Goal: Task Accomplishment & Management: Use online tool/utility

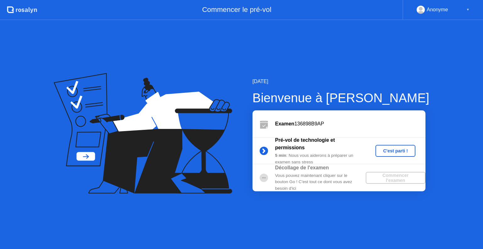
click at [390, 150] on div "C'est parti !" at bounding box center [395, 151] width 35 height 5
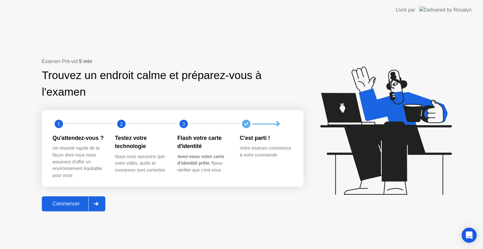
click at [81, 207] on div "Commencer" at bounding box center [66, 204] width 45 height 6
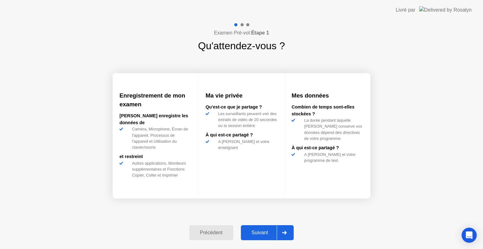
click at [266, 230] on div "Suivant" at bounding box center [260, 233] width 34 height 6
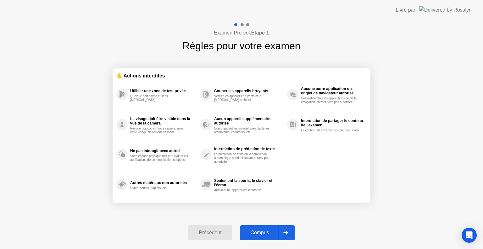
click at [266, 230] on div "Compris" at bounding box center [260, 233] width 36 height 6
select select "**********"
select select "*******"
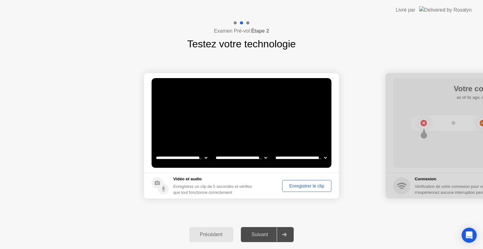
click at [286, 187] on div "Enregistrer le clip" at bounding box center [306, 186] width 45 height 5
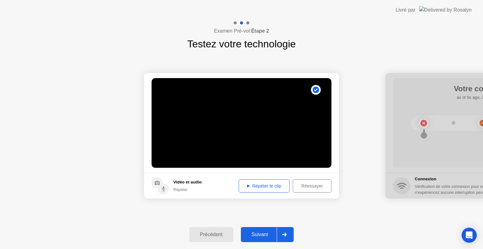
click at [270, 191] on button "Répéter le clip" at bounding box center [263, 186] width 51 height 13
click at [266, 233] on div "Suivant" at bounding box center [260, 235] width 34 height 6
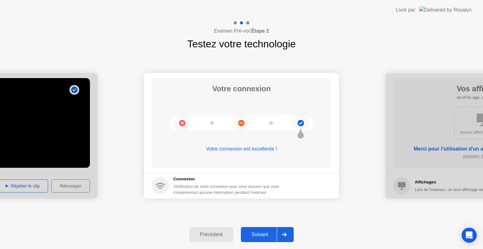
click at [265, 234] on div "Suivant" at bounding box center [260, 235] width 34 height 6
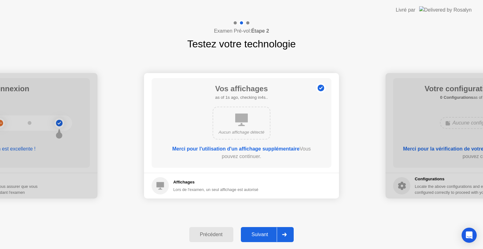
click at [265, 232] on div "Suivant" at bounding box center [260, 235] width 34 height 6
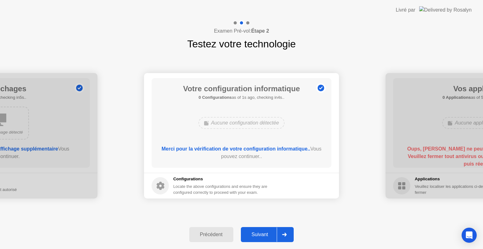
click at [265, 232] on div "Suivant" at bounding box center [260, 235] width 34 height 6
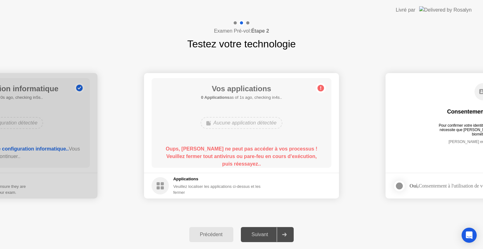
click at [242, 123] on div "Aucune application détectée" at bounding box center [240, 123] width 81 height 12
click at [237, 147] on b "Oups, [PERSON_NAME] ne peut pas accéder à vos processus ! Veuillez fermer tout …" at bounding box center [241, 156] width 151 height 20
click at [237, 148] on b "Oups, [PERSON_NAME] ne peut pas accéder à vos processus ! Veuillez fermer tout …" at bounding box center [241, 156] width 151 height 20
click at [216, 237] on div "Précédent" at bounding box center [211, 235] width 40 height 6
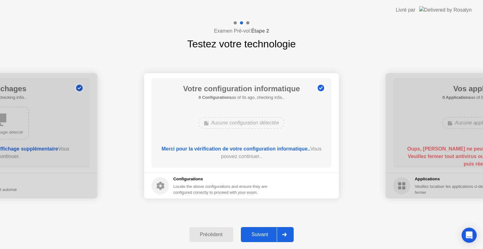
click at [266, 236] on div "Suivant" at bounding box center [260, 235] width 34 height 6
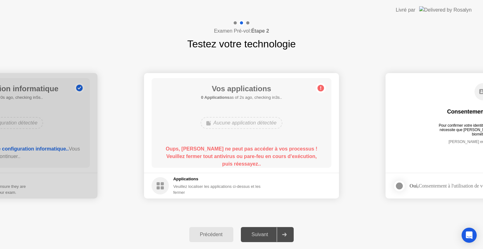
click at [282, 233] on div at bounding box center [284, 235] width 15 height 14
click at [248, 162] on b "Oups, [PERSON_NAME] ne peut pas accéder à vos processus ! Veuillez fermer tout …" at bounding box center [241, 156] width 151 height 20
click at [249, 161] on b "Oups, [PERSON_NAME] ne peut pas accéder à vos processus ! Veuillez fermer tout …" at bounding box center [241, 156] width 151 height 20
click at [259, 129] on div "Aucune application détectée" at bounding box center [241, 123] width 144 height 17
drag, startPoint x: 259, startPoint y: 129, endPoint x: 255, endPoint y: 136, distance: 7.7
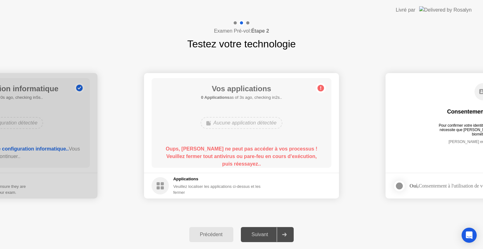
click at [258, 130] on div "Aucune application détectée" at bounding box center [241, 123] width 144 height 17
click at [212, 234] on div "Précédent" at bounding box center [211, 235] width 40 height 6
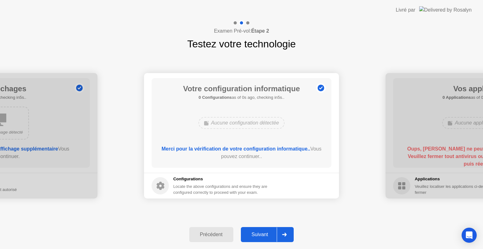
click at [246, 230] on button "Suivant" at bounding box center [267, 234] width 53 height 15
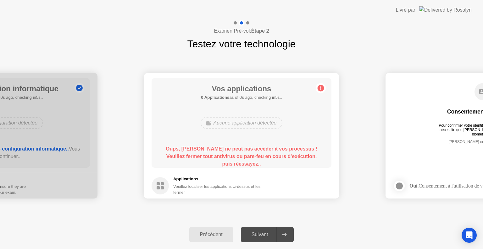
click at [272, 143] on div "Vos applications 0 Applications as of 0s ago, checking in5s.. Aucune applicatio…" at bounding box center [241, 123] width 180 height 90
click at [273, 112] on div "Vos applications Recherche des applications non autorisées.... Aucune applicati…" at bounding box center [241, 123] width 180 height 90
click at [268, 111] on div "Vos applications 0 Applications as of 0s ago, checking in5s.. Aucune applicatio…" at bounding box center [241, 123] width 180 height 90
click at [267, 111] on div "Vos applications 0 Applications as of 0s ago, checking in5s.. Aucune applicatio…" at bounding box center [241, 123] width 180 height 90
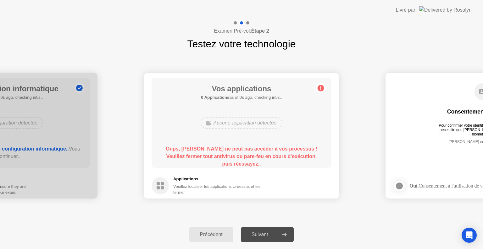
click at [260, 114] on div "Vos applications 0 Applications as of 0s ago, checking in5s.. Aucune applicatio…" at bounding box center [241, 123] width 180 height 90
click at [251, 89] on h1 "Vos applications" at bounding box center [241, 88] width 81 height 11
click at [249, 21] on div at bounding box center [241, 23] width 18 height 6
click at [210, 235] on div "Précédent" at bounding box center [211, 235] width 40 height 6
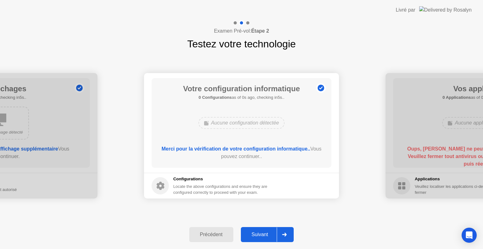
click at [256, 234] on div "Suivant" at bounding box center [260, 235] width 34 height 6
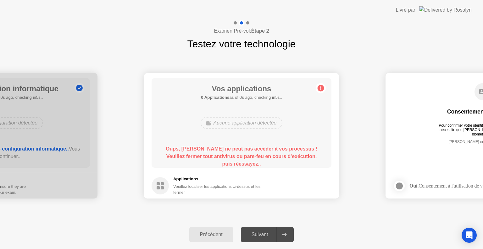
click at [243, 131] on div "Aucune application détectée" at bounding box center [241, 123] width 144 height 17
click at [246, 115] on div "Aucune application détectée" at bounding box center [241, 123] width 144 height 17
drag, startPoint x: 247, startPoint y: 103, endPoint x: 248, endPoint y: 98, distance: 5.4
click at [247, 102] on div "Vos applications 0 Applications as of 0s ago, checking in5s.. Aucune applicatio…" at bounding box center [241, 123] width 180 height 90
drag, startPoint x: 249, startPoint y: 97, endPoint x: 238, endPoint y: 144, distance: 48.0
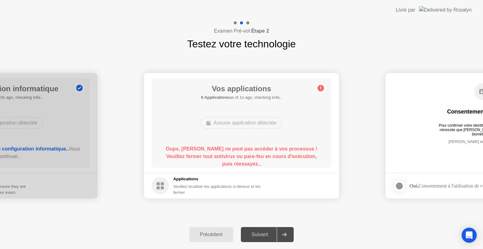
click at [241, 126] on div "Vos applications 0 Applications as of 1s ago, checking in4s.. Aucune applicatio…" at bounding box center [241, 123] width 180 height 90
click at [238, 152] on div "Oups, [PERSON_NAME] ne peut pas accéder à vos processus ! Veuillez fermer tout …" at bounding box center [242, 156] width 162 height 23
drag, startPoint x: 235, startPoint y: 161, endPoint x: 226, endPoint y: 167, distance: 10.9
click at [226, 167] on div "Oups, [PERSON_NAME] ne peut pas accéder à vos processus ! Veuillez fermer tout …" at bounding box center [242, 156] width 162 height 23
click at [215, 174] on footer "Applications Veuillez localiser les applications ci-dessus et les fermer" at bounding box center [241, 186] width 195 height 26
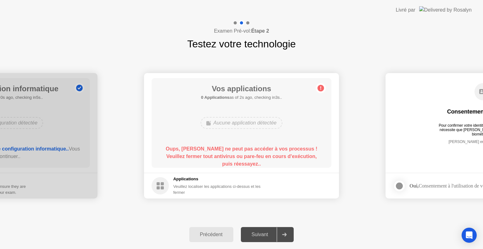
click at [206, 174] on footer "Applications Veuillez localiser les applications ci-dessus et les fermer" at bounding box center [241, 186] width 195 height 26
click at [202, 174] on footer "Applications Veuillez localiser les applications ci-dessus et les fermer" at bounding box center [241, 186] width 195 height 26
click at [320, 88] on icon at bounding box center [320, 88] width 1 height 3
click at [411, 175] on footer "Oui, Consentement à l'utilisation de vos données biométriques" at bounding box center [482, 186] width 195 height 26
click at [420, 192] on footer "Oui, Consentement à l'utilisation de vos données biométriques" at bounding box center [482, 186] width 195 height 26
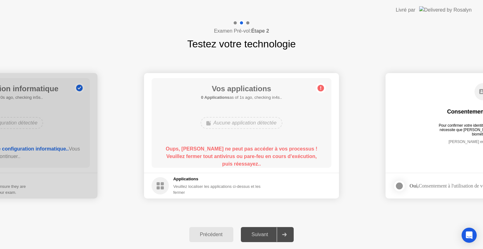
click at [273, 237] on div "Suivant" at bounding box center [260, 235] width 34 height 6
click at [274, 237] on div "Suivant" at bounding box center [260, 235] width 34 height 6
click at [198, 232] on div "Précédent" at bounding box center [211, 235] width 40 height 6
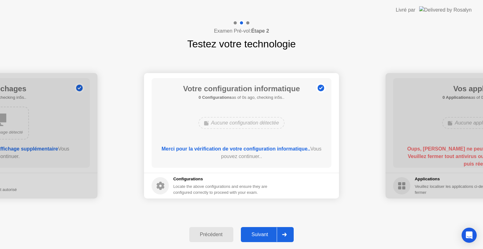
click at [255, 238] on div "Suivant" at bounding box center [260, 235] width 34 height 6
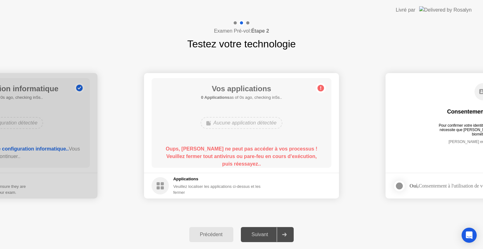
click at [273, 159] on b "Oups, [PERSON_NAME] ne peut pas accéder à vos processus ! Veuillez fermer tout …" at bounding box center [241, 156] width 151 height 20
drag, startPoint x: 273, startPoint y: 159, endPoint x: 265, endPoint y: 131, distance: 28.8
click at [272, 156] on b "Oups, [PERSON_NAME] ne peut pas accéder à vos processus ! Veuillez fermer tout …" at bounding box center [241, 156] width 151 height 20
click at [262, 118] on div "Aucune application détectée" at bounding box center [240, 123] width 81 height 12
drag, startPoint x: 228, startPoint y: 174, endPoint x: 232, endPoint y: 173, distance: 4.4
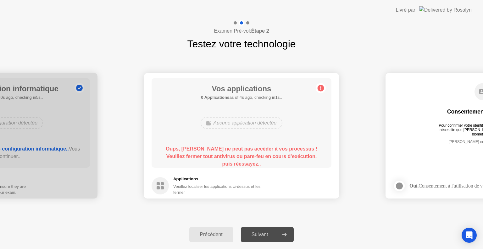
click at [228, 174] on footer "Applications Veuillez localiser les applications ci-dessus et les fermer" at bounding box center [241, 186] width 195 height 26
drag, startPoint x: 429, startPoint y: 78, endPoint x: 426, endPoint y: 80, distance: 3.6
click at [429, 78] on main "Consentement biométrique Pour confirmer votre identité, votre programme de test…" at bounding box center [482, 123] width 195 height 100
click at [214, 230] on button "Précédent" at bounding box center [211, 234] width 44 height 15
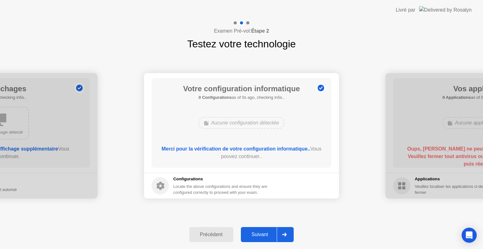
click at [263, 233] on div "Suivant" at bounding box center [260, 235] width 34 height 6
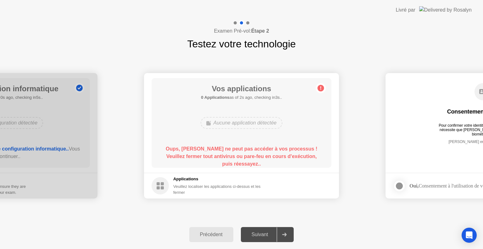
click at [210, 160] on b "Oups, [PERSON_NAME] ne peut pas accéder à vos processus ! Veuillez fermer tout …" at bounding box center [241, 156] width 151 height 20
drag, startPoint x: 210, startPoint y: 160, endPoint x: 225, endPoint y: 148, distance: 18.9
click at [211, 158] on b "Oups, [PERSON_NAME] ne peut pas accéder à vos processus ! Veuillez fermer tout …" at bounding box center [241, 156] width 151 height 20
click at [276, 93] on h1 "Vos applications" at bounding box center [241, 88] width 81 height 11
